Goal: Information Seeking & Learning: Learn about a topic

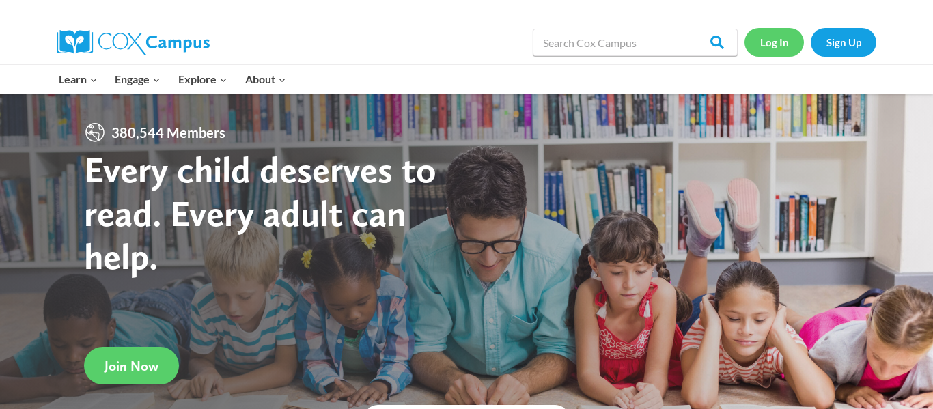
click at [777, 55] on link "Log In" at bounding box center [773, 42] width 59 height 28
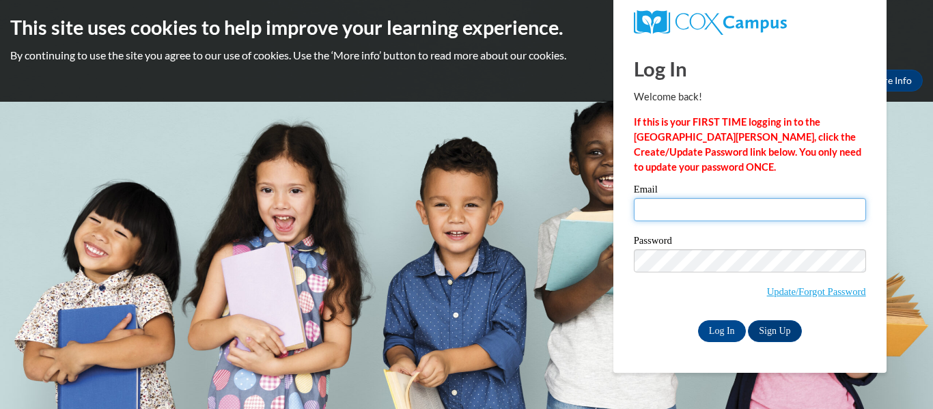
type input "hayden.bloomfield26@buckeyehillscc.net"
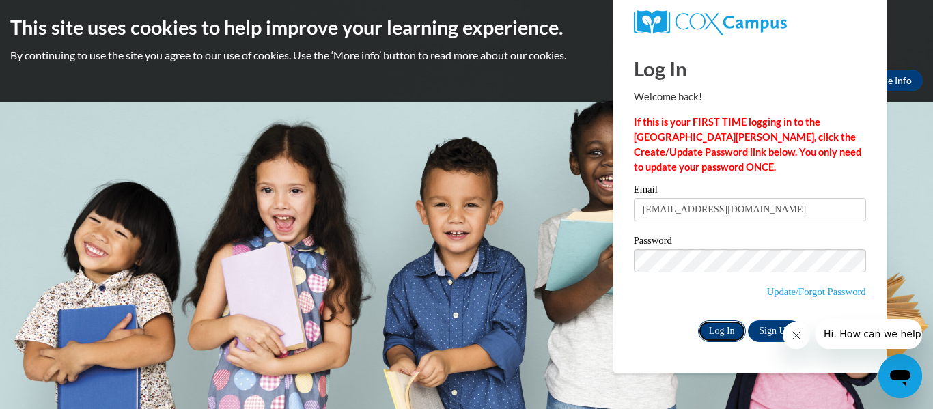
click at [718, 331] on input "Log In" at bounding box center [722, 331] width 48 height 22
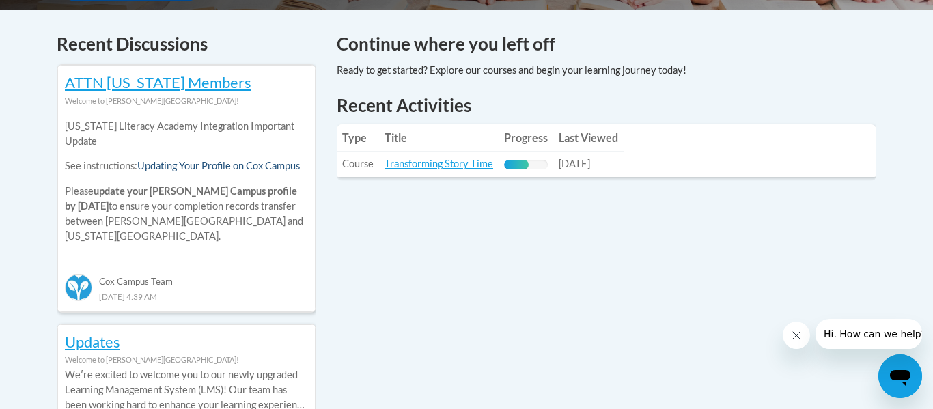
scroll to position [574, 0]
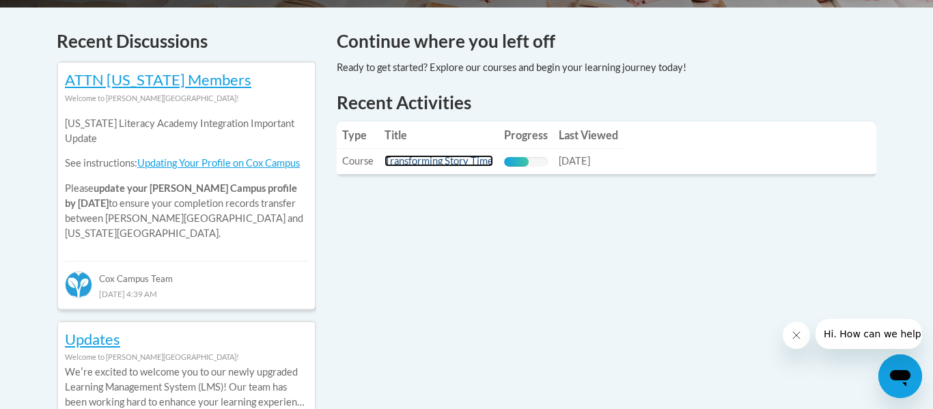
click at [444, 158] on link "Transforming Story Time" at bounding box center [439, 161] width 109 height 12
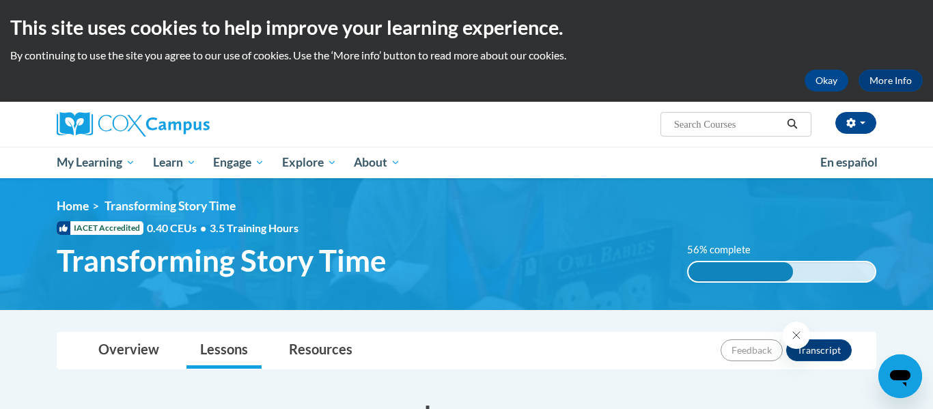
click at [523, 235] on div "<en>My Learning</en><fr>New fr_My Learning</fr><it>New it_My Learning</it><de>N…" at bounding box center [466, 244] width 861 height 91
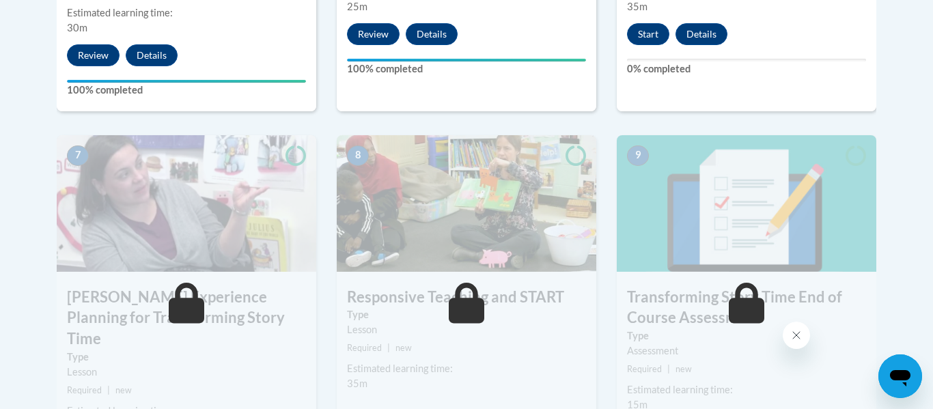
scroll to position [1065, 0]
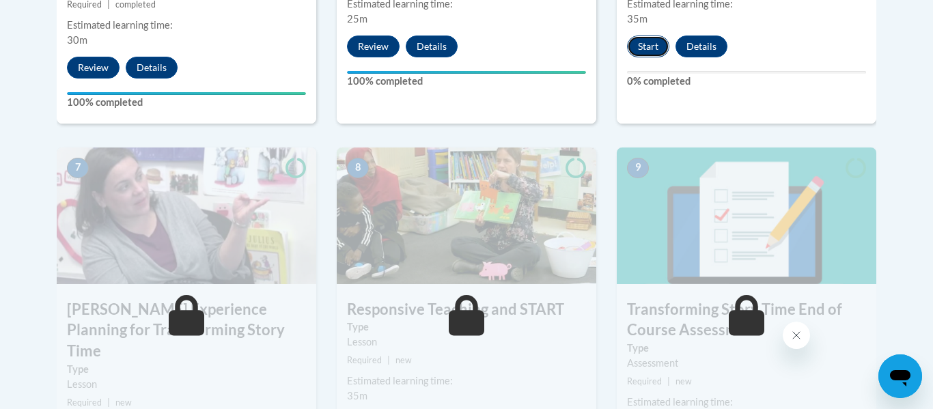
click at [647, 44] on button "Start" at bounding box center [648, 47] width 42 height 22
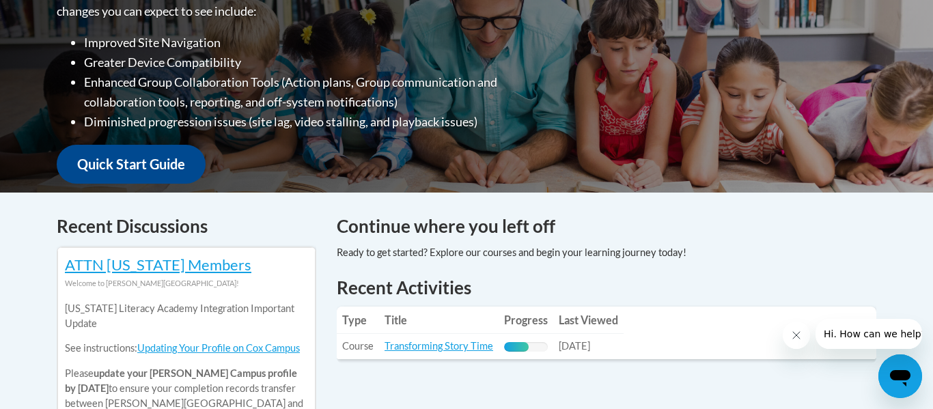
scroll to position [410, 0]
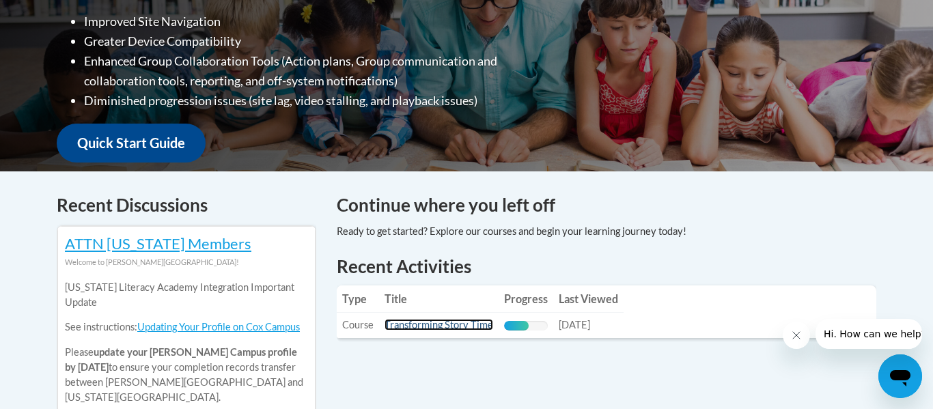
click at [400, 320] on link "Transforming Story Time" at bounding box center [439, 325] width 109 height 12
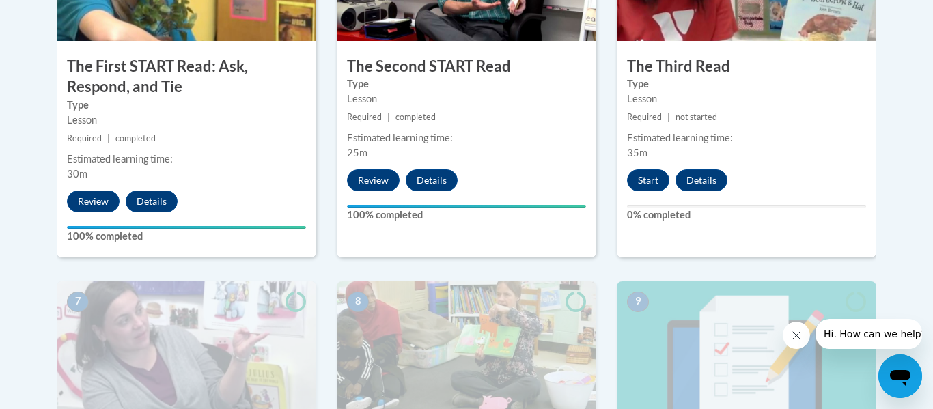
scroll to position [944, 0]
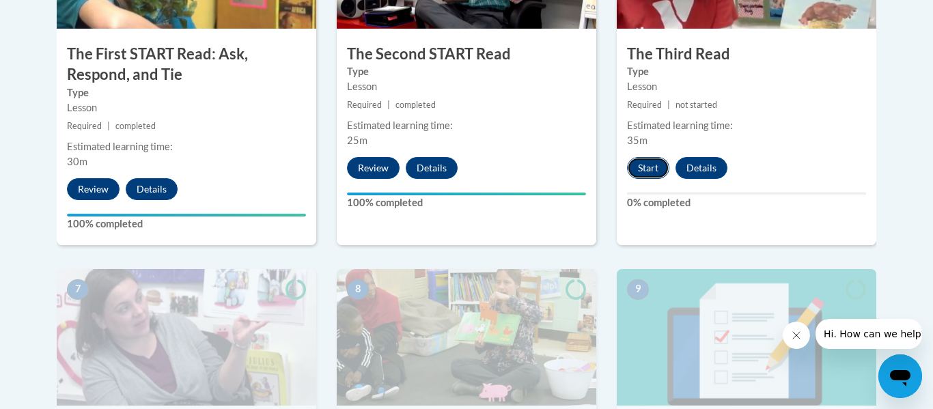
click at [630, 176] on button "Start" at bounding box center [648, 168] width 42 height 22
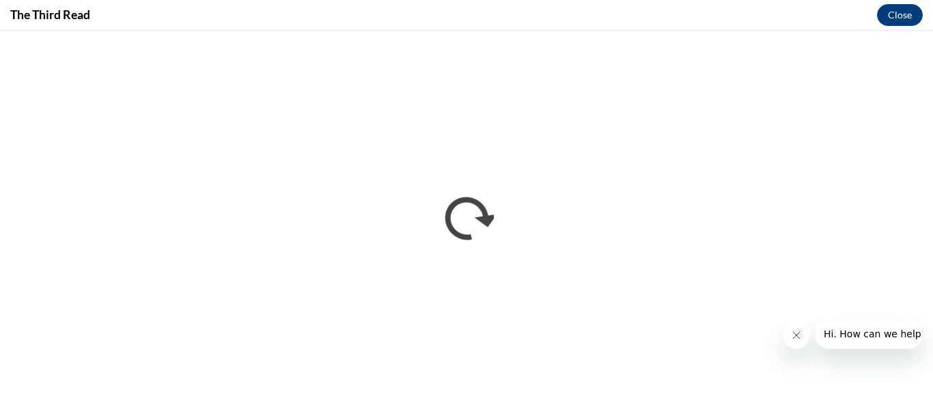
scroll to position [0, 0]
